Goal: Task Accomplishment & Management: Use online tool/utility

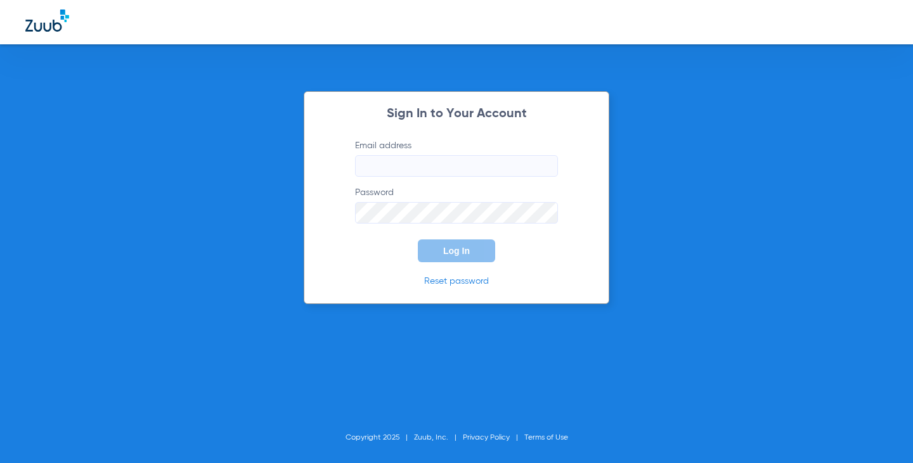
click at [461, 173] on input "Email address" at bounding box center [456, 166] width 203 height 22
click at [460, 172] on input "megankloewer33" at bounding box center [456, 166] width 203 height 22
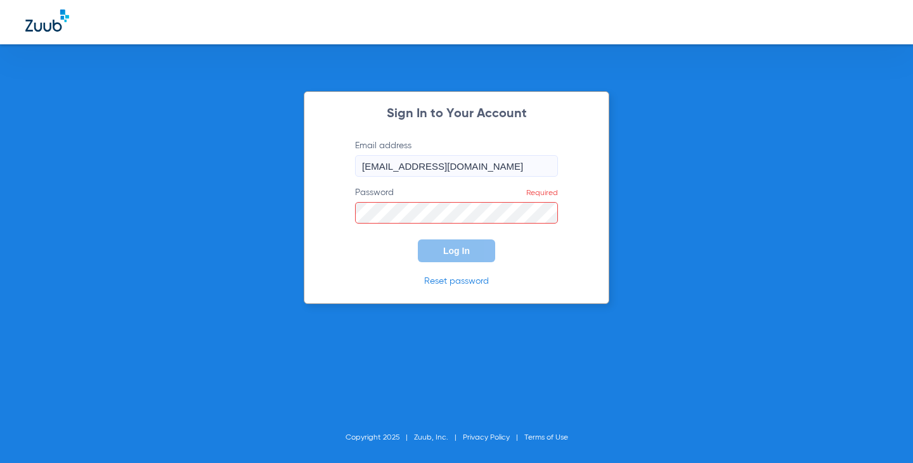
type input "[EMAIL_ADDRESS][DOMAIN_NAME]"
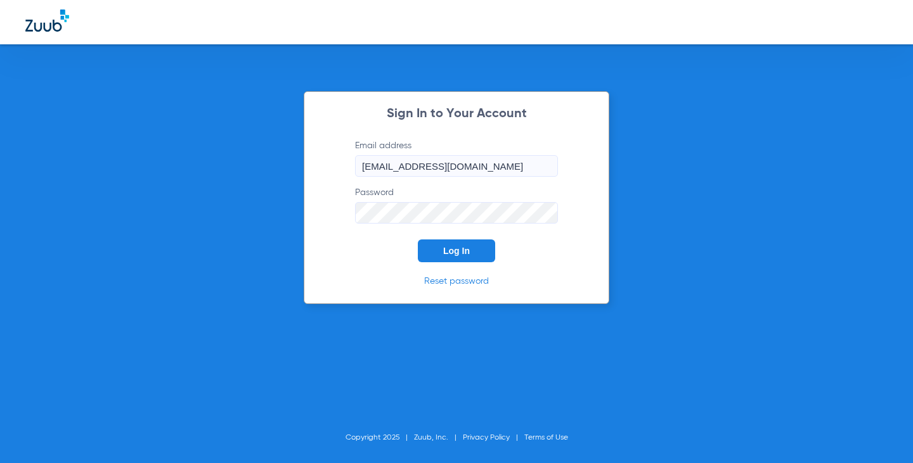
click at [418, 240] on button "Log In" at bounding box center [456, 251] width 77 height 23
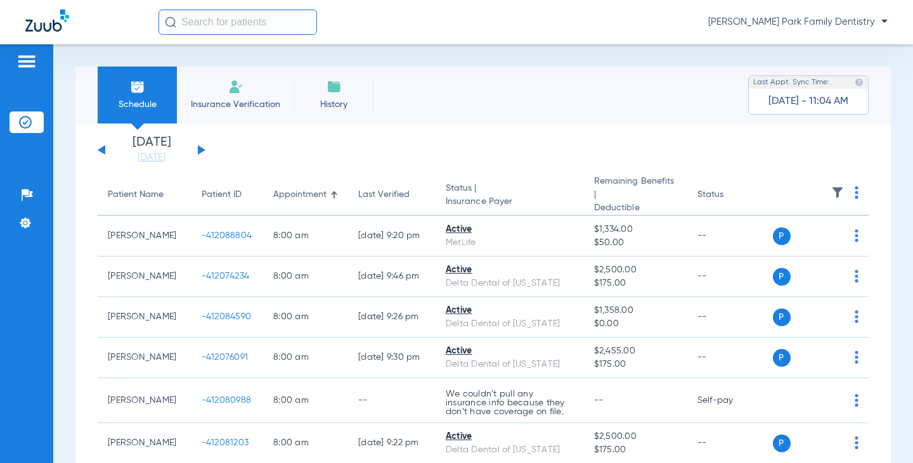
click at [716, 146] on app-single-date-navigator "[DATE] [DATE] [DATE] [DATE] [DATE] [DATE] [DATE] [DATE] [DATE] [DATE] [DATE] [D…" at bounding box center [483, 150] width 771 height 28
click at [202, 148] on button at bounding box center [202, 150] width 8 height 10
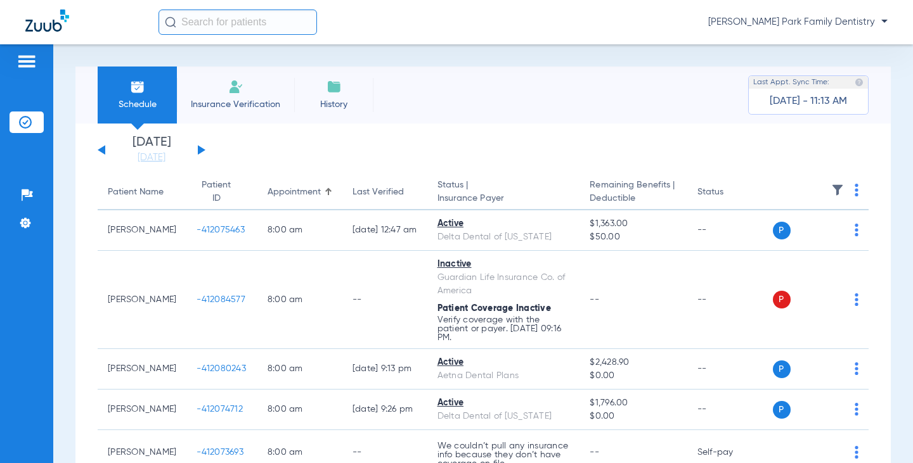
click at [831, 187] on img at bounding box center [837, 190] width 13 height 13
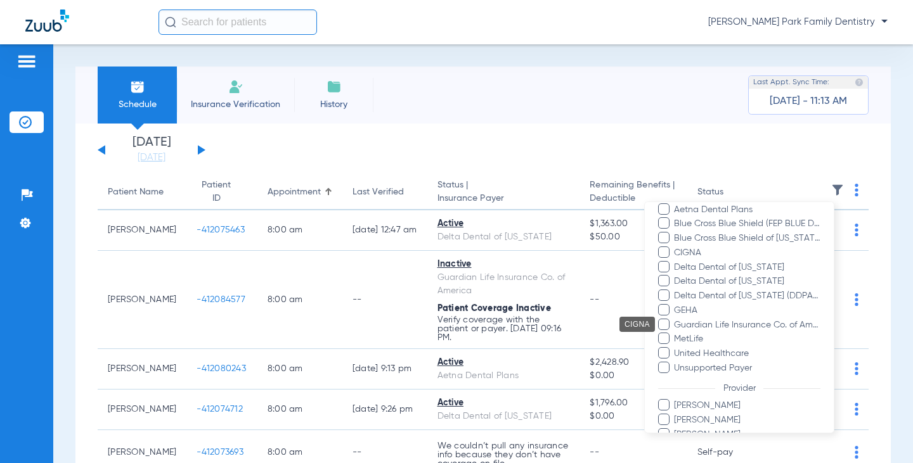
scroll to position [245, 0]
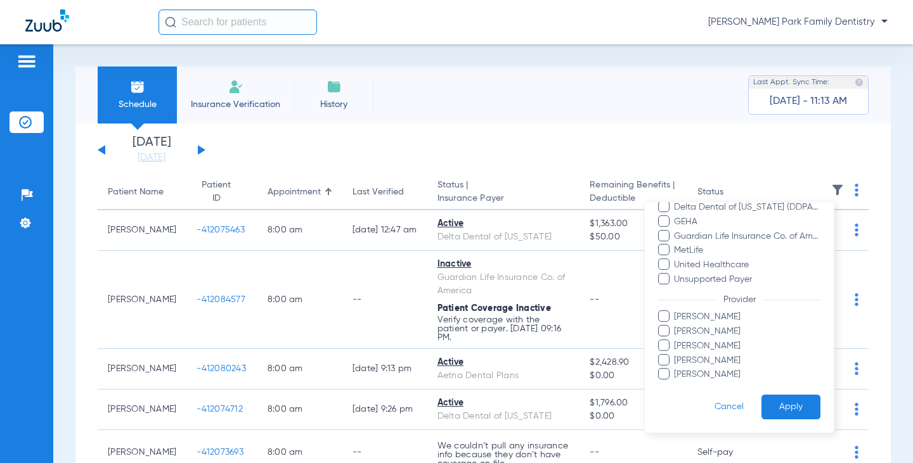
click at [729, 362] on span "[PERSON_NAME]" at bounding box center [746, 360] width 147 height 13
click at [676, 369] on input "[PERSON_NAME]" at bounding box center [676, 369] width 0 height 0
click at [719, 362] on span "[PERSON_NAME]" at bounding box center [746, 360] width 147 height 13
click at [676, 369] on input "[PERSON_NAME]" at bounding box center [676, 369] width 0 height 0
click at [717, 375] on span "[PERSON_NAME]" at bounding box center [746, 374] width 147 height 13
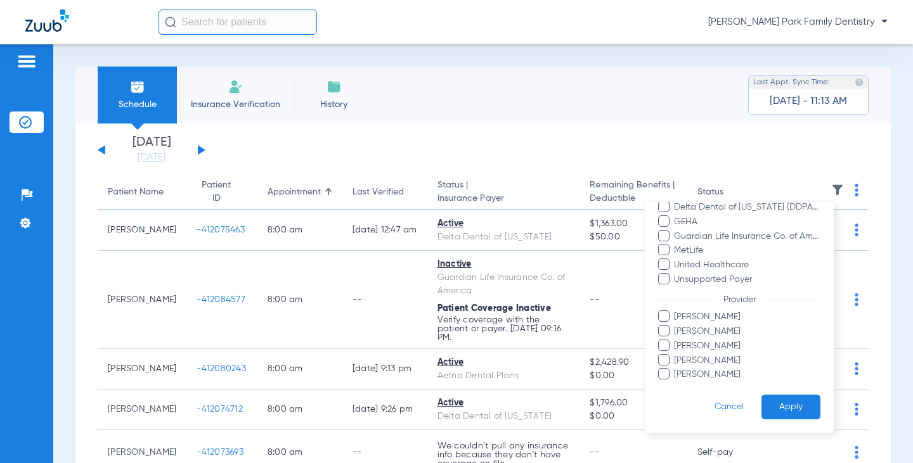
click at [676, 383] on input "[PERSON_NAME]" at bounding box center [676, 383] width 0 height 0
click at [764, 397] on button "Apply" at bounding box center [790, 407] width 59 height 25
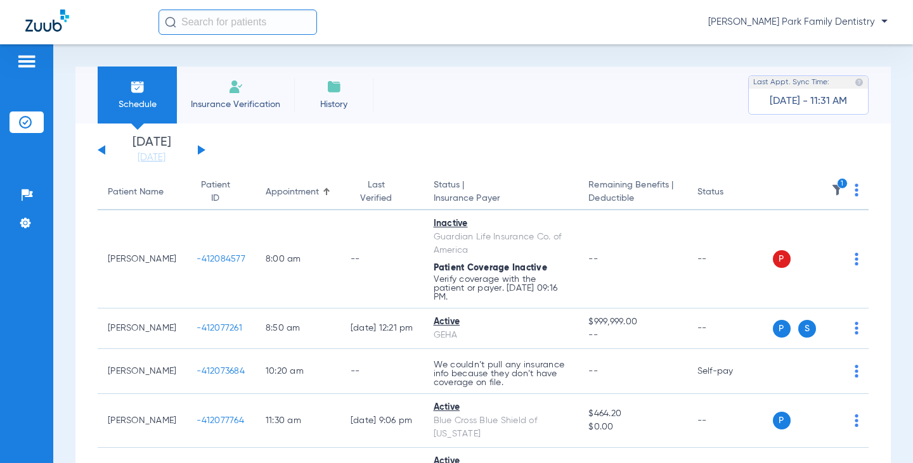
click at [831, 189] on img at bounding box center [837, 190] width 13 height 13
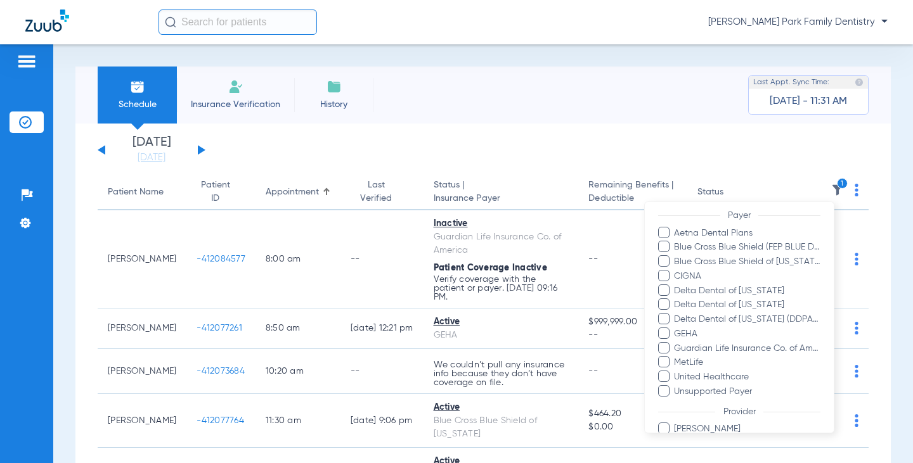
scroll to position [245, 0]
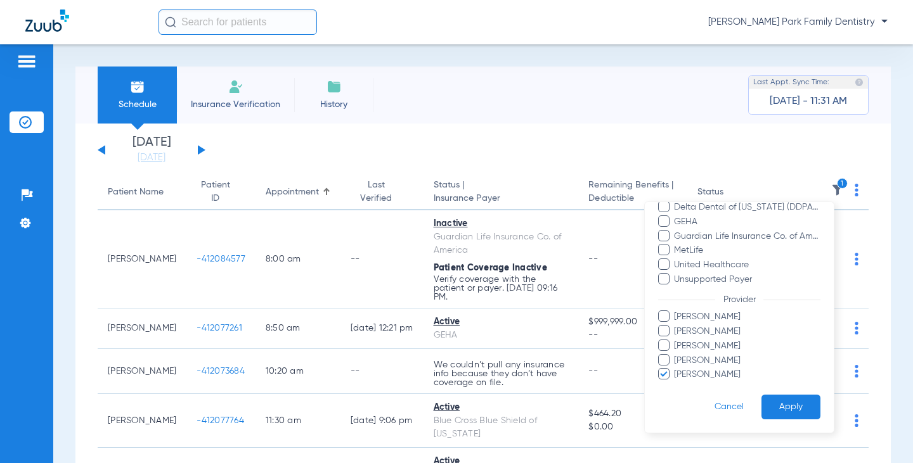
click at [712, 376] on span "[PERSON_NAME]" at bounding box center [746, 374] width 147 height 13
click at [676, 383] on input "[PERSON_NAME]" at bounding box center [676, 383] width 0 height 0
click at [712, 349] on span "[PERSON_NAME]" at bounding box center [746, 346] width 147 height 13
click at [676, 355] on input "[PERSON_NAME]" at bounding box center [676, 355] width 0 height 0
click at [777, 404] on button "Apply" at bounding box center [790, 407] width 59 height 25
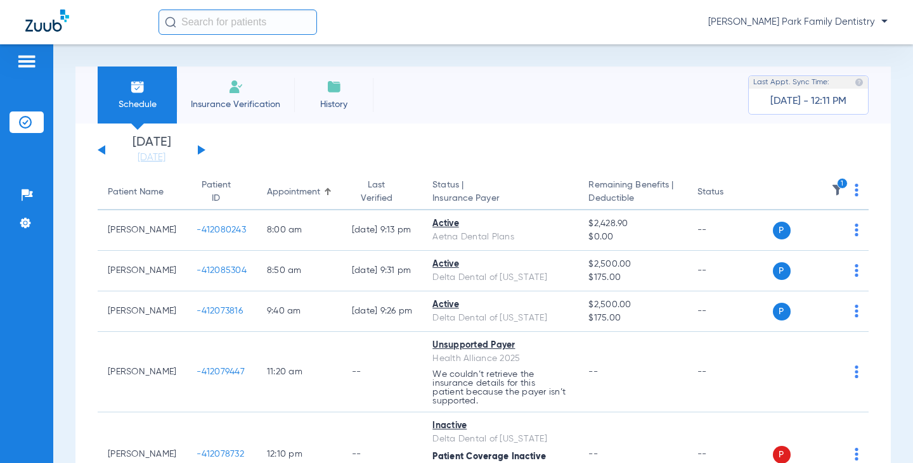
click at [831, 193] on img at bounding box center [837, 190] width 13 height 13
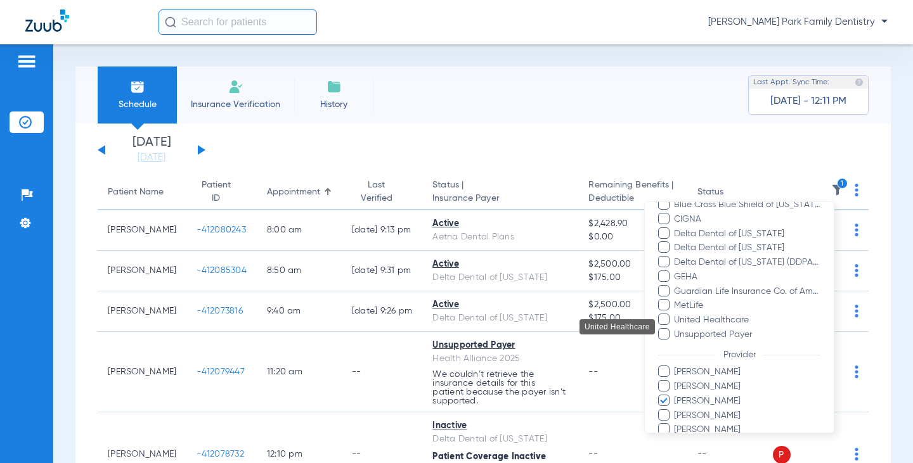
scroll to position [245, 0]
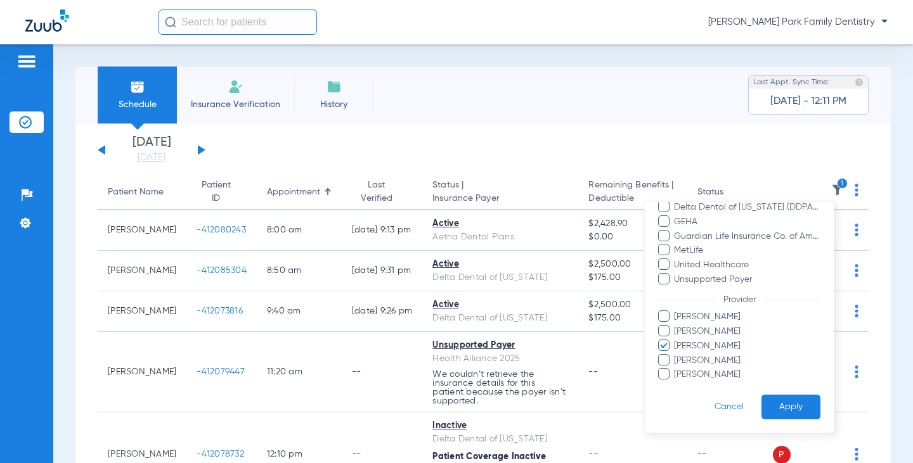
click at [723, 331] on span "[PERSON_NAME]" at bounding box center [746, 331] width 147 height 13
click at [676, 340] on input "[PERSON_NAME]" at bounding box center [676, 340] width 0 height 0
click at [761, 403] on button "Apply" at bounding box center [790, 407] width 59 height 25
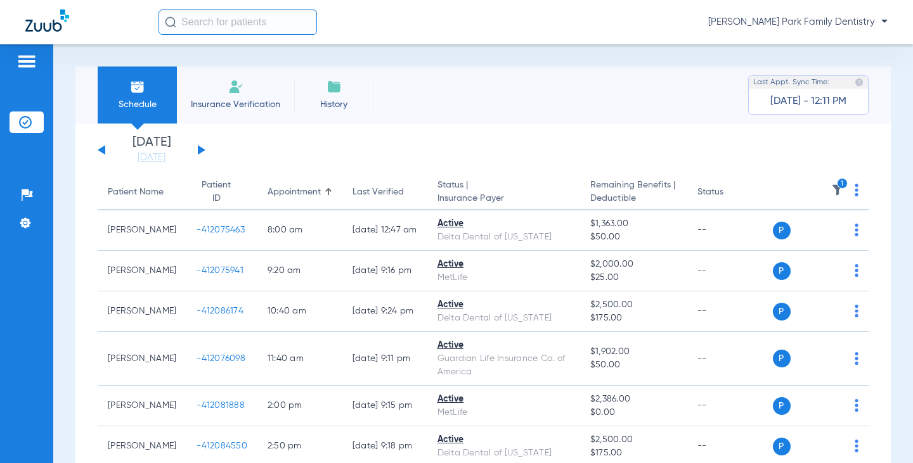
click at [836, 194] on th "1" at bounding box center [820, 192] width 96 height 35
click at [833, 193] on img at bounding box center [837, 190] width 13 height 13
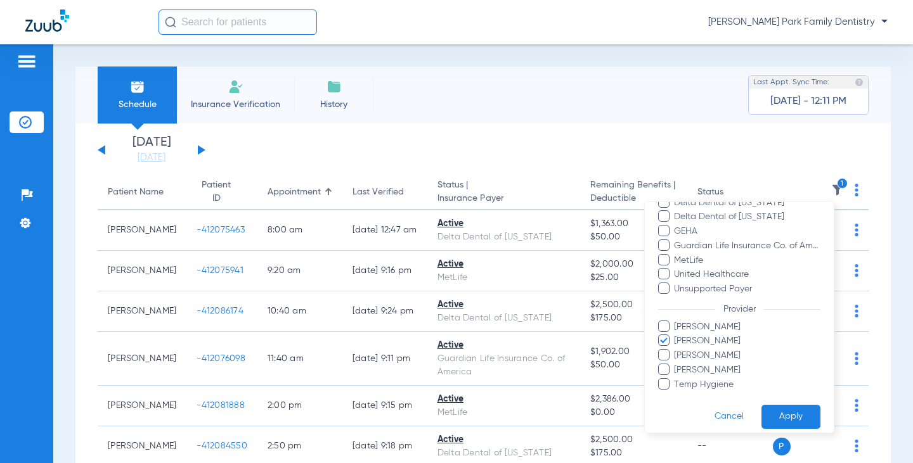
scroll to position [231, 0]
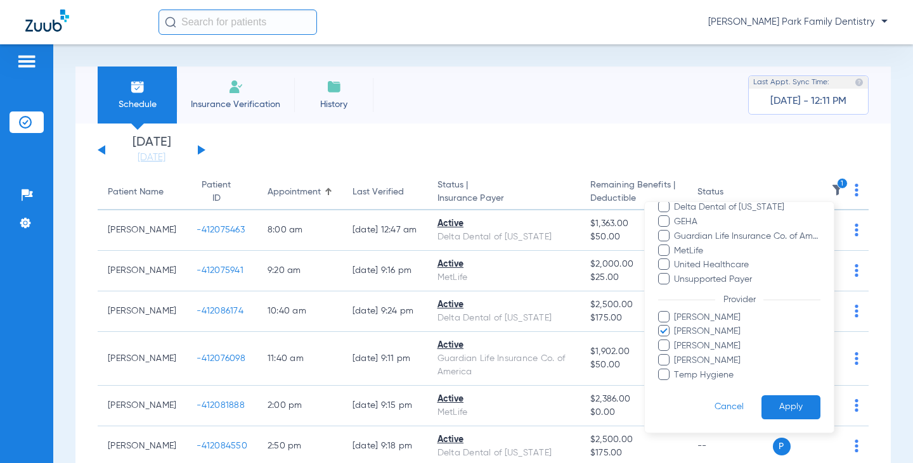
click at [756, 330] on span "[PERSON_NAME]" at bounding box center [746, 331] width 147 height 13
click at [676, 340] on input "[PERSON_NAME]" at bounding box center [676, 340] width 0 height 0
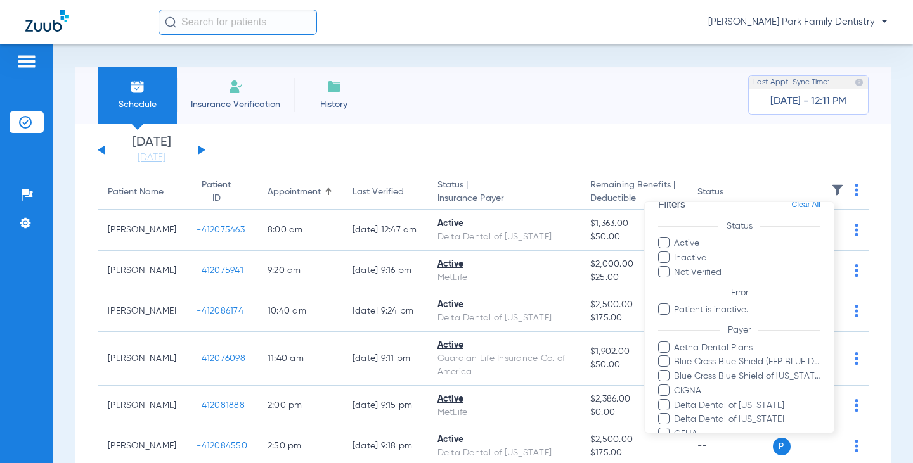
scroll to position [0, 0]
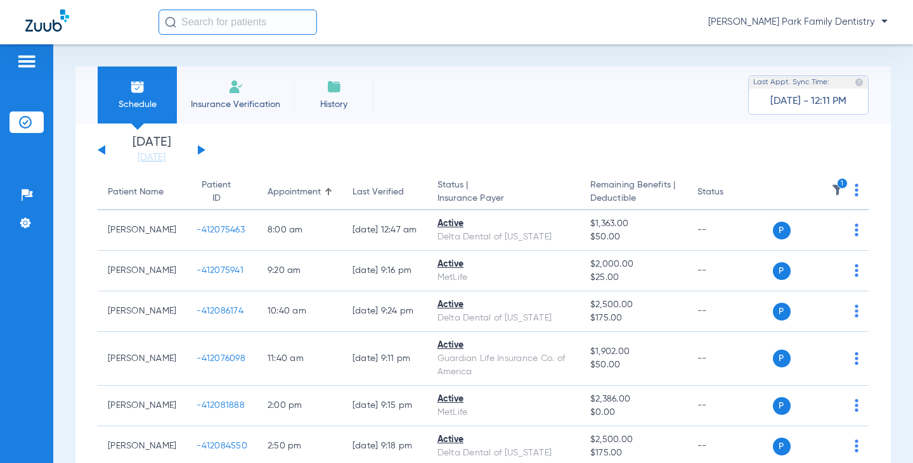
scroll to position [63, 0]
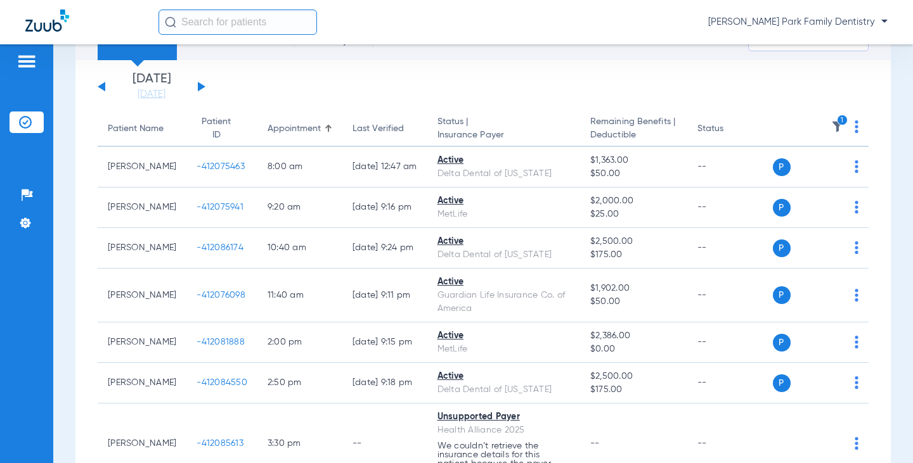
click at [832, 129] on img at bounding box center [837, 126] width 13 height 13
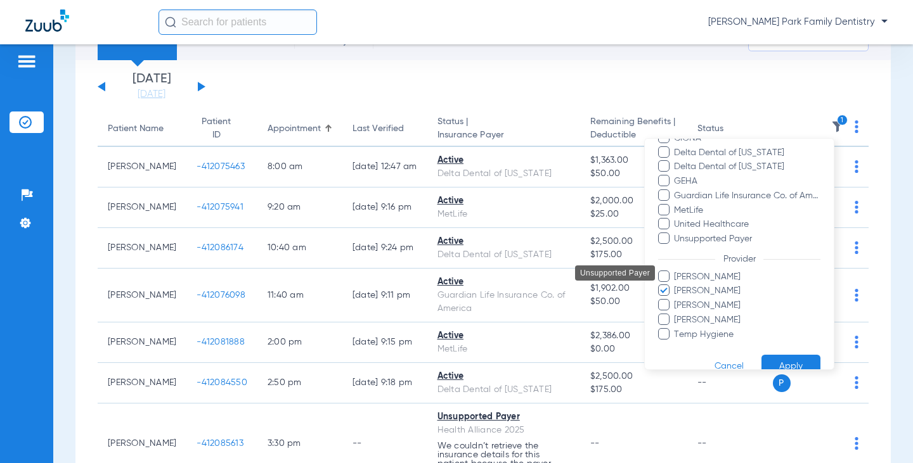
scroll to position [231, 0]
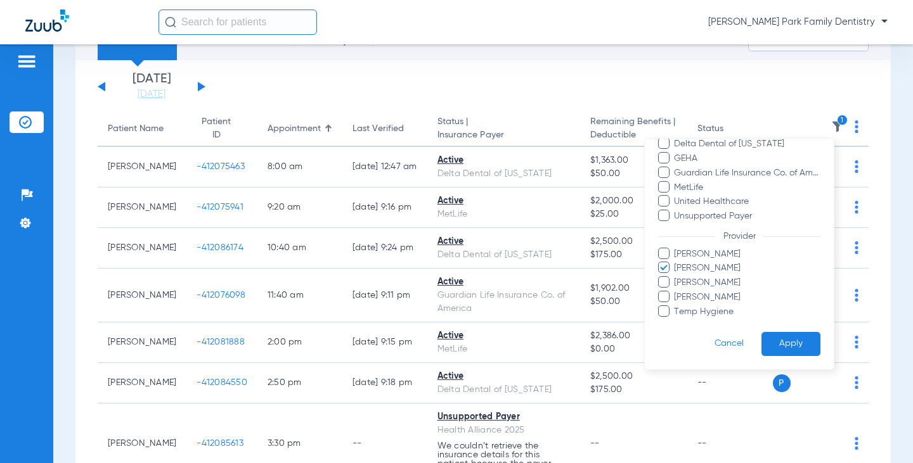
click at [781, 345] on button "Apply" at bounding box center [790, 344] width 59 height 25
